Goal: Task Accomplishment & Management: Manage account settings

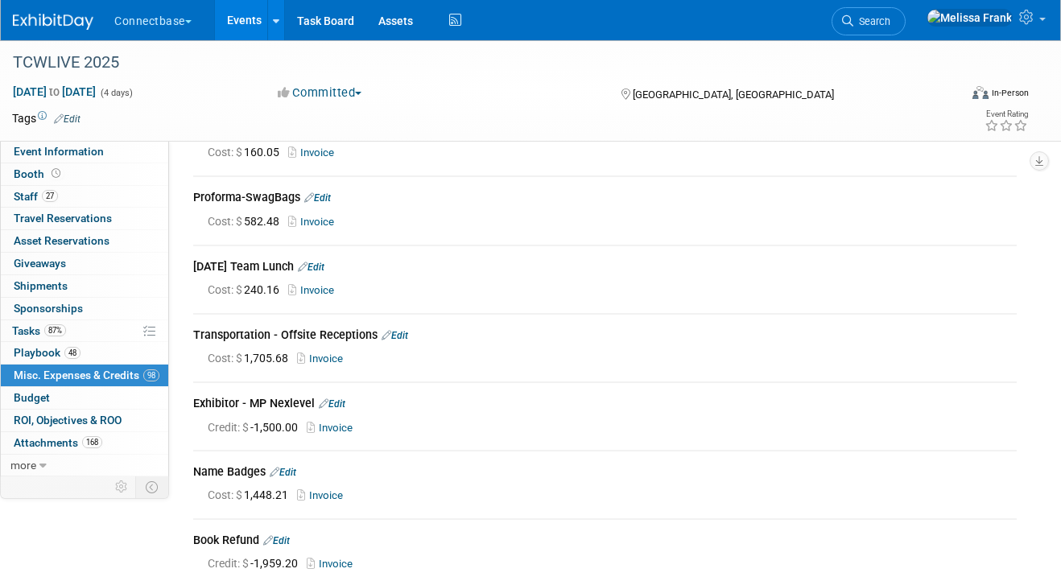
click at [260, 15] on link "Events" at bounding box center [244, 20] width 59 height 40
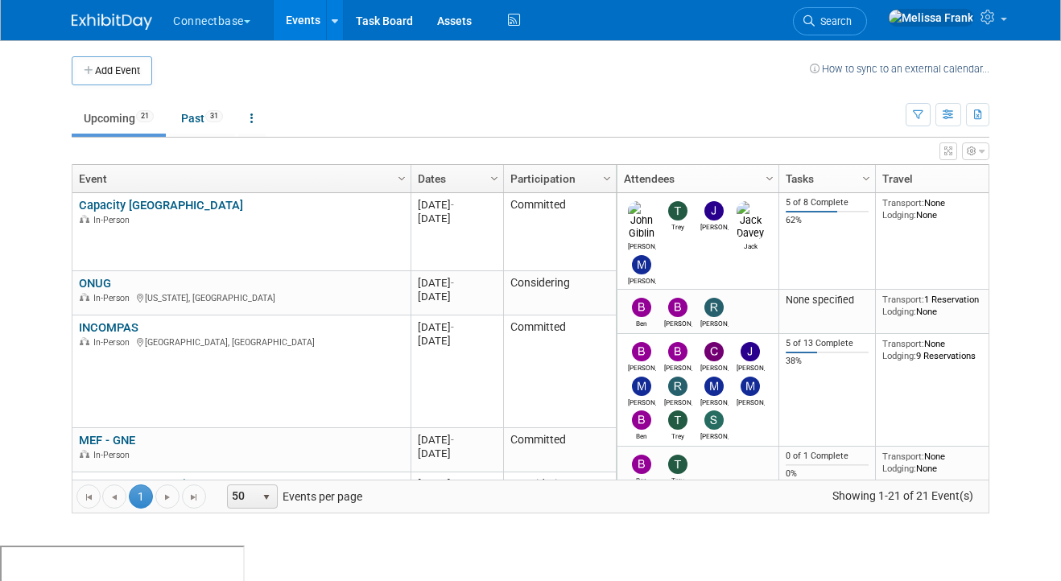
click at [156, 205] on link "Capacity [GEOGRAPHIC_DATA]" at bounding box center [161, 205] width 164 height 14
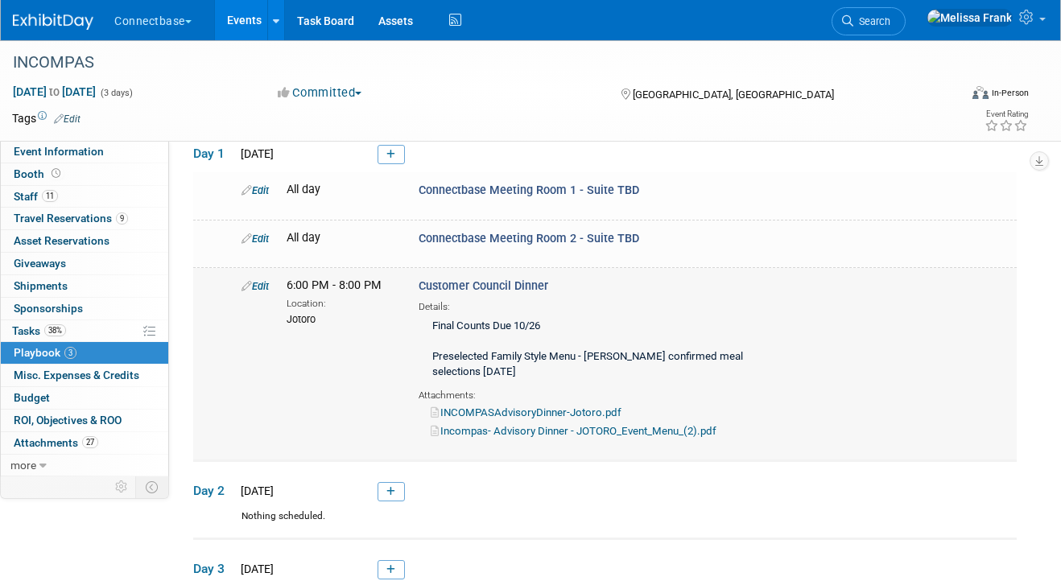
scroll to position [87, 0]
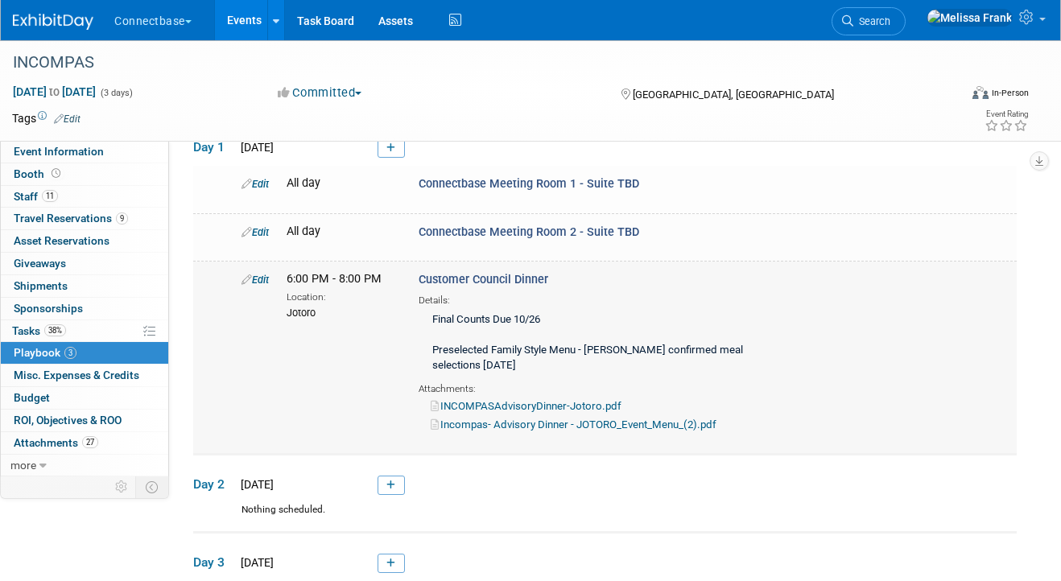
click at [253, 271] on div "Edit" at bounding box center [251, 279] width 45 height 16
click at [256, 280] on link "Edit" at bounding box center [254, 280] width 27 height 12
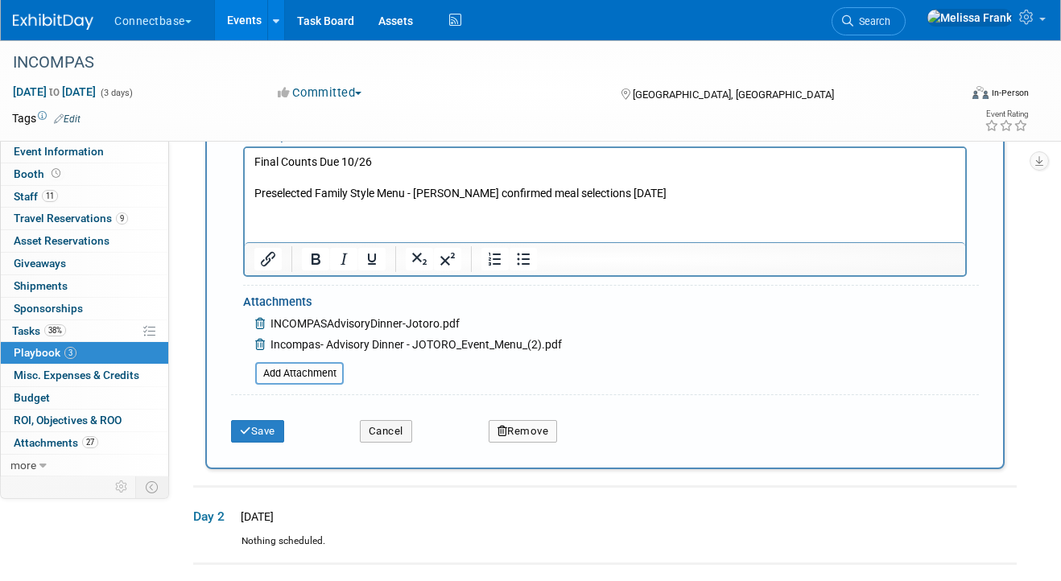
scroll to position [660, 0]
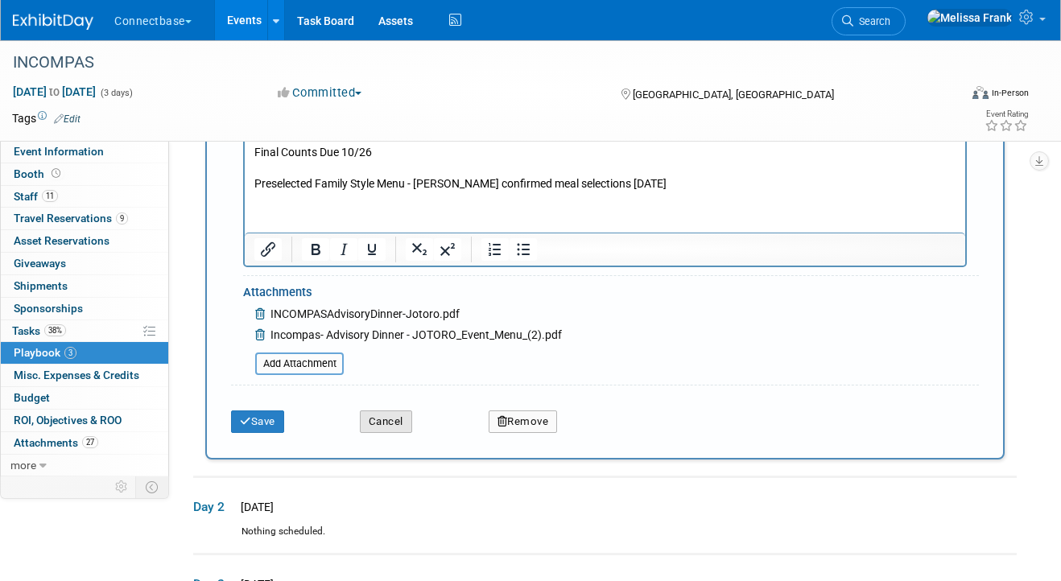
click at [391, 423] on button "Cancel" at bounding box center [386, 421] width 52 height 23
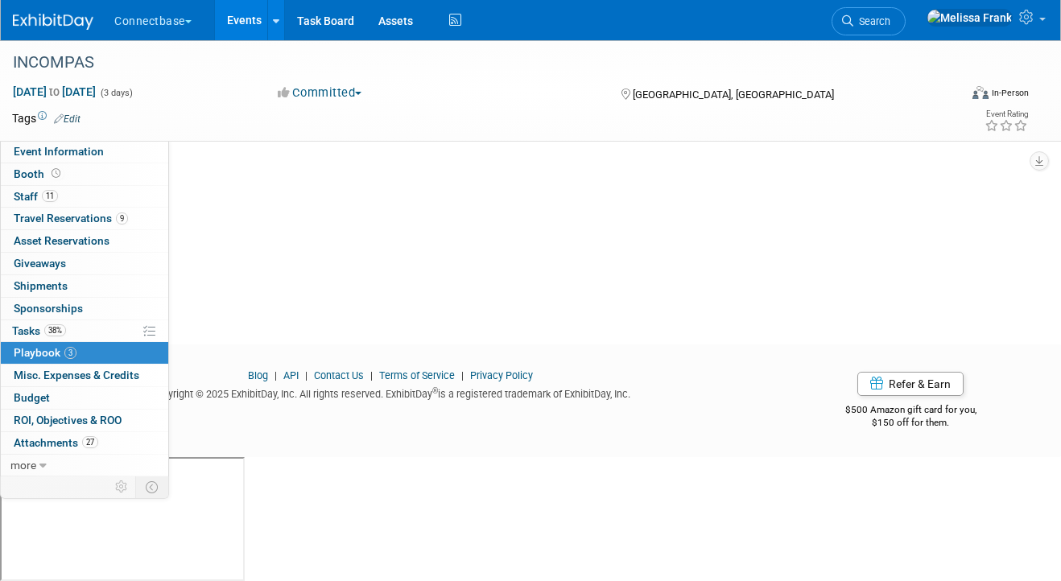
scroll to position [69, 0]
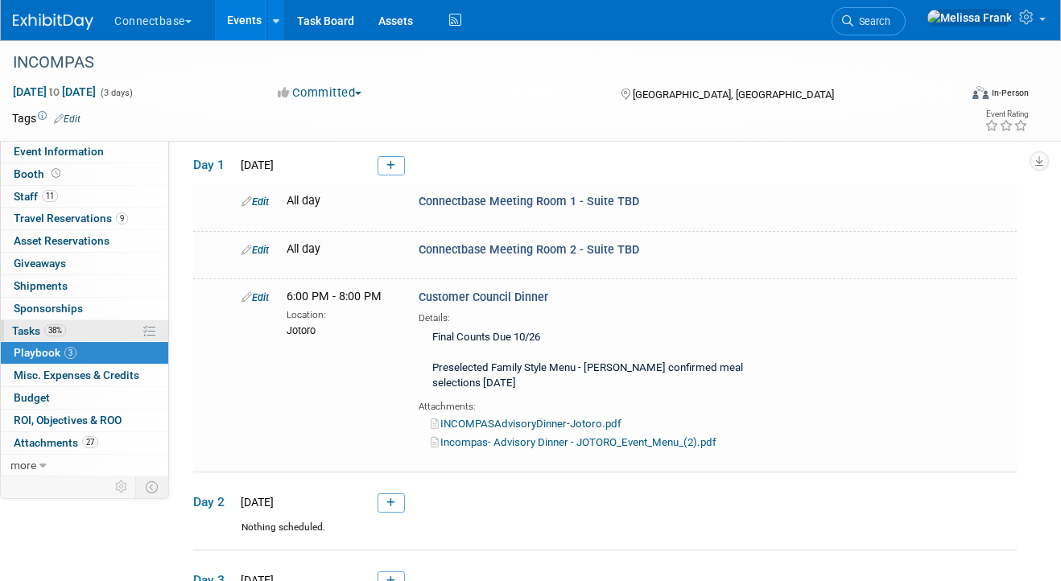
click at [76, 330] on link "38% Tasks 38%" at bounding box center [84, 331] width 167 height 22
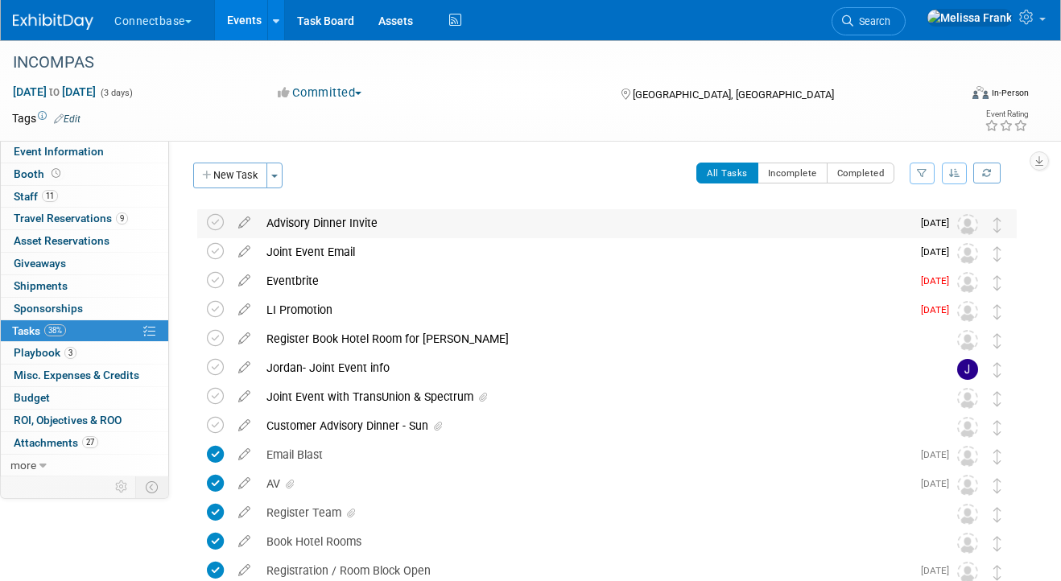
click at [216, 233] on td at bounding box center [218, 223] width 23 height 29
click at [216, 224] on icon at bounding box center [215, 222] width 17 height 17
click at [245, 222] on icon at bounding box center [244, 219] width 28 height 20
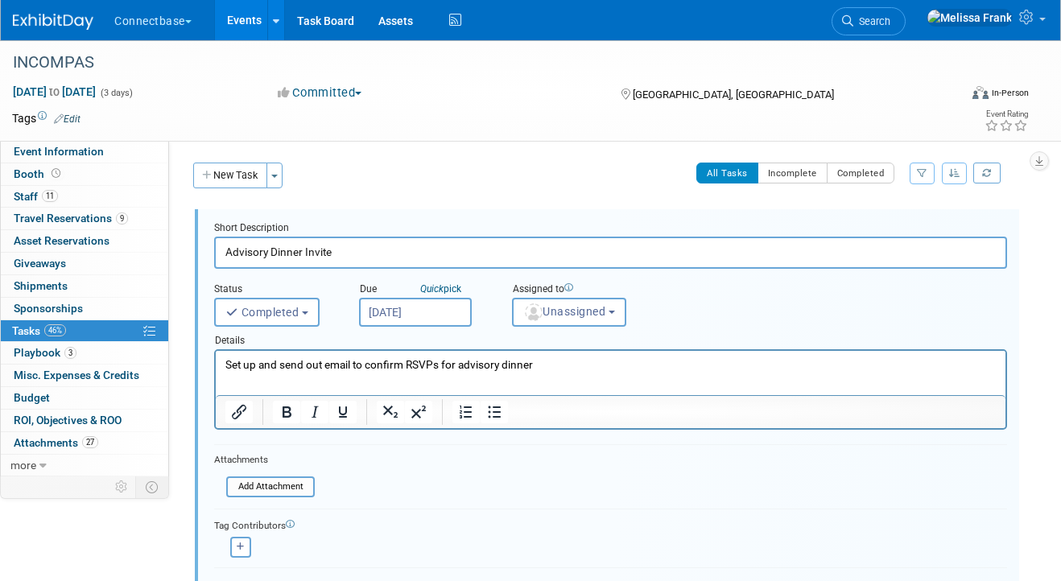
click at [579, 373] on html "Set up and send out email to confirm RSVPs for advisory dinner" at bounding box center [611, 362] width 790 height 22
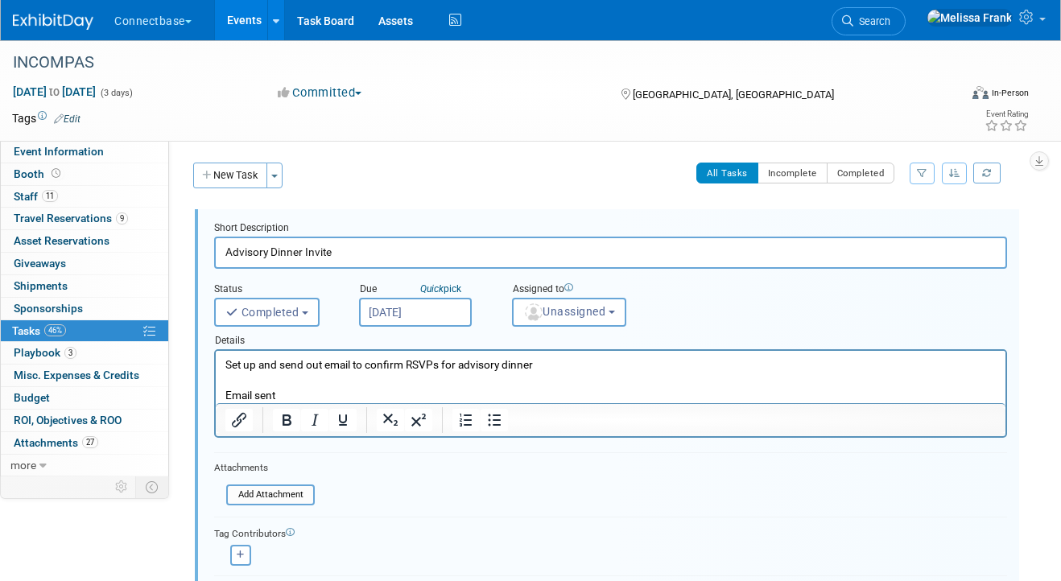
scroll to position [224, 0]
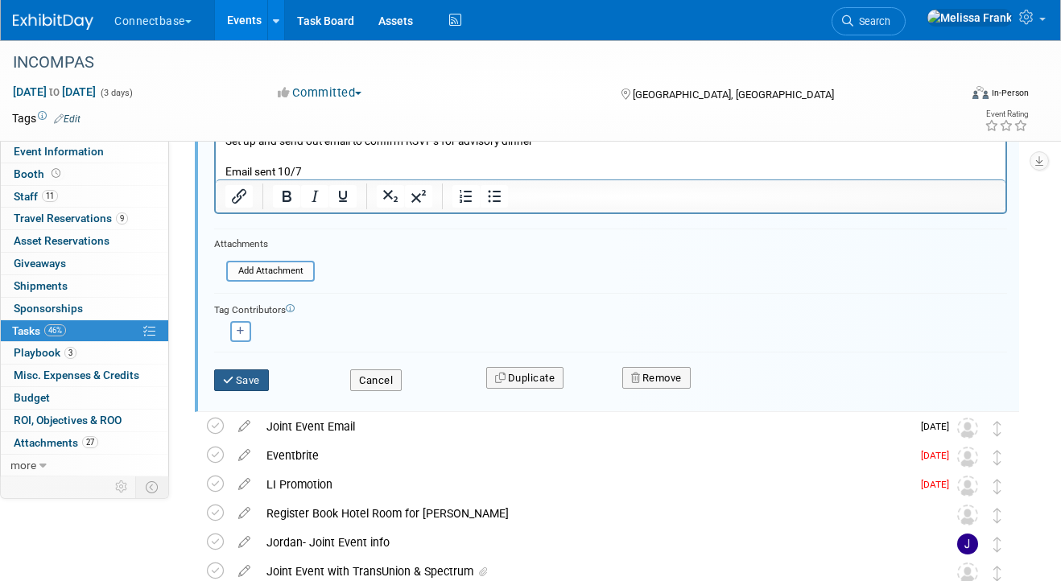
click at [227, 371] on button "Save" at bounding box center [241, 380] width 55 height 23
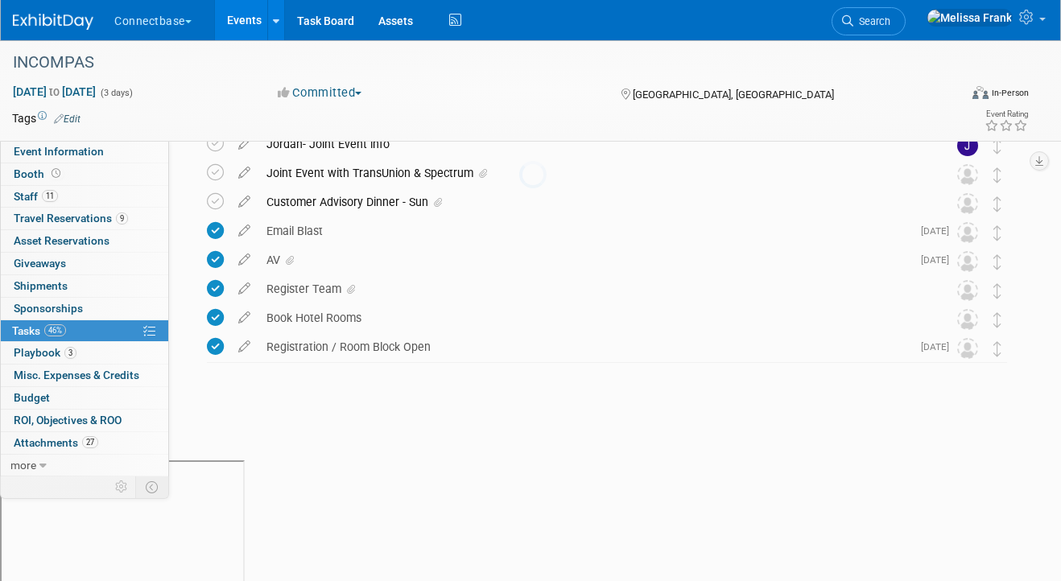
scroll to position [103, 0]
